Goal: Find specific page/section: Find specific page/section

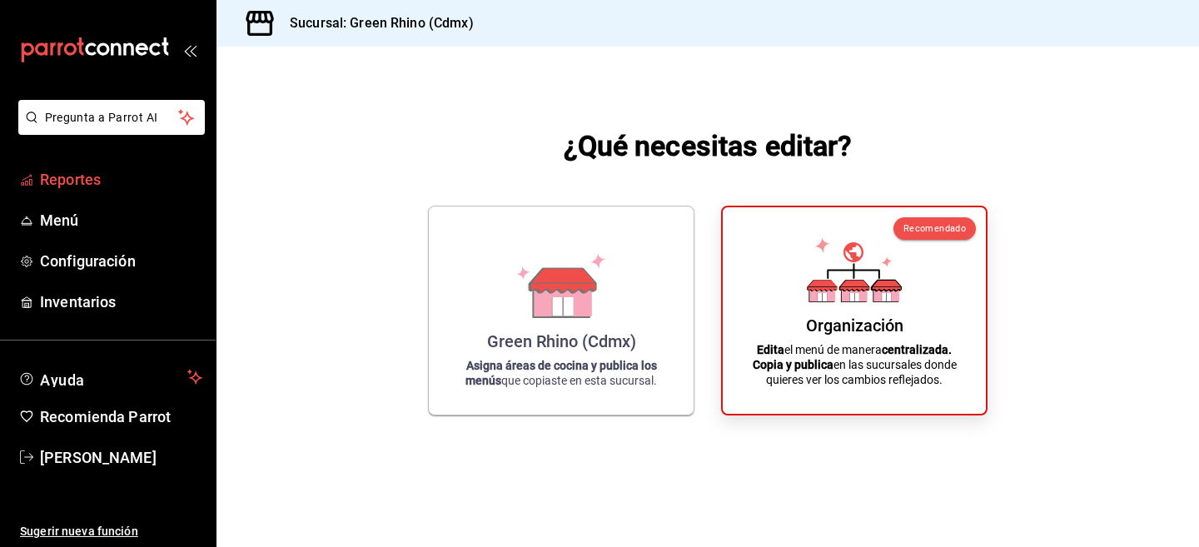
click at [85, 176] on span "Reportes" at bounding box center [121, 179] width 162 height 22
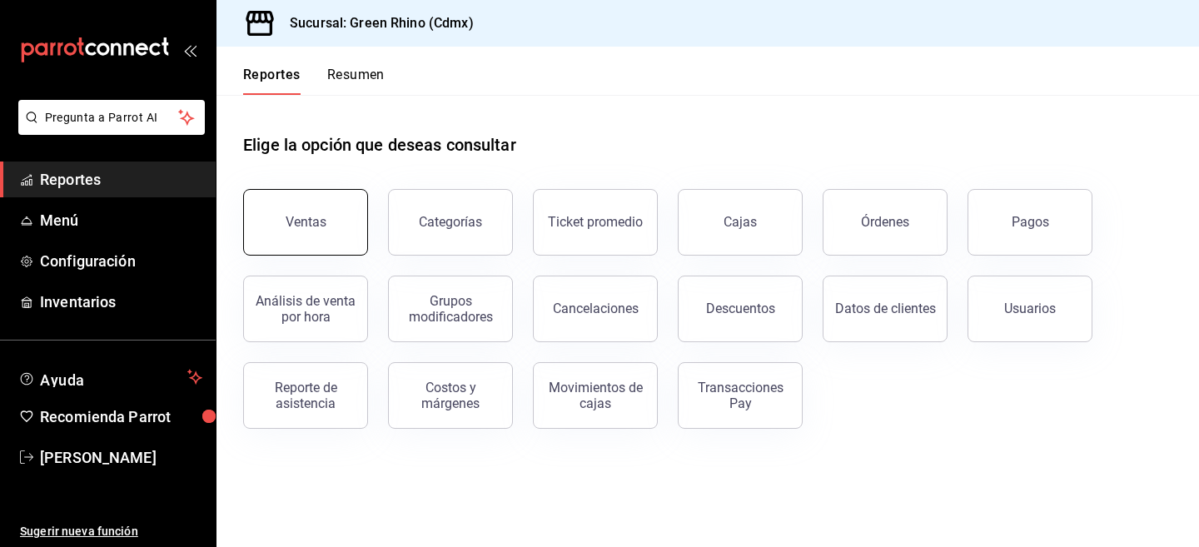
click at [262, 202] on button "Ventas" at bounding box center [305, 222] width 125 height 67
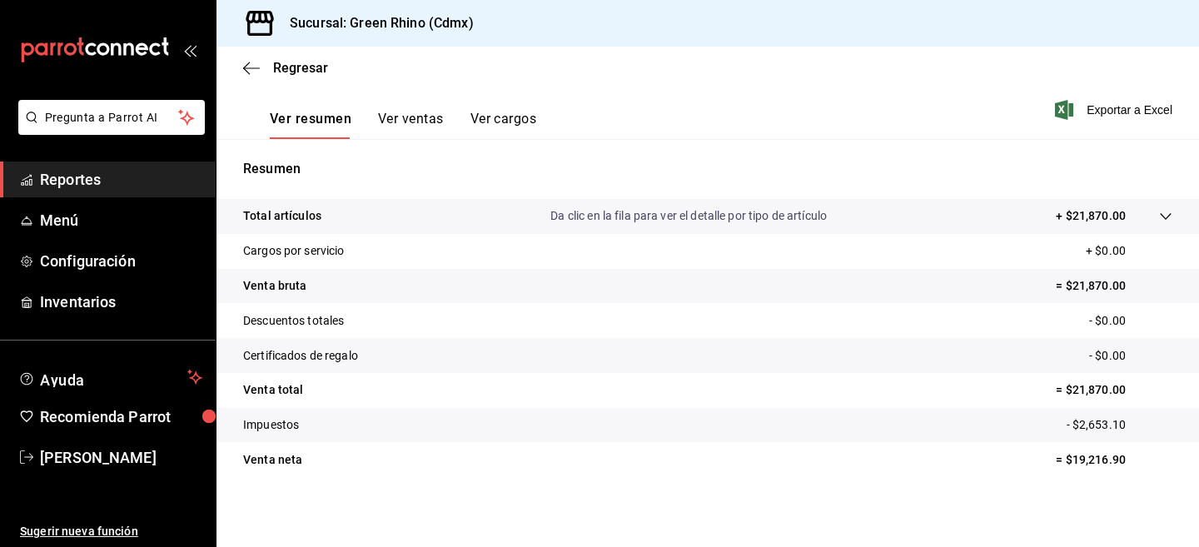
scroll to position [244, 0]
